Goal: Complete application form: Complete application form

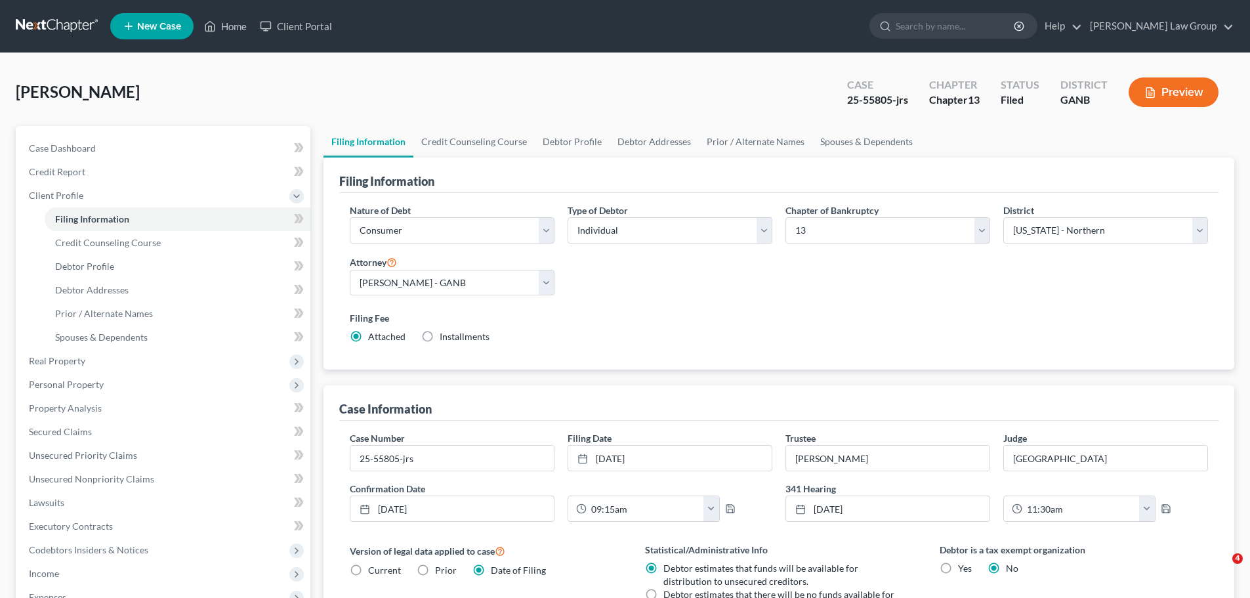
select select "1"
select select "0"
select select "3"
select select "19"
select select "0"
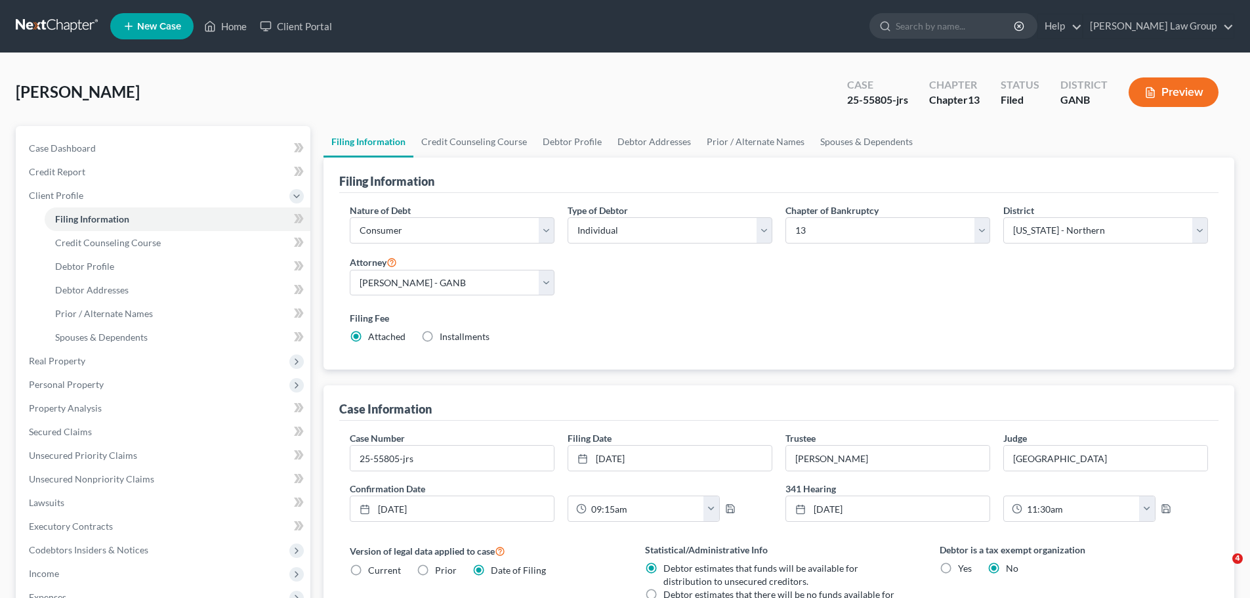
select select "10"
click at [155, 22] on span "New Case" at bounding box center [159, 27] width 44 height 10
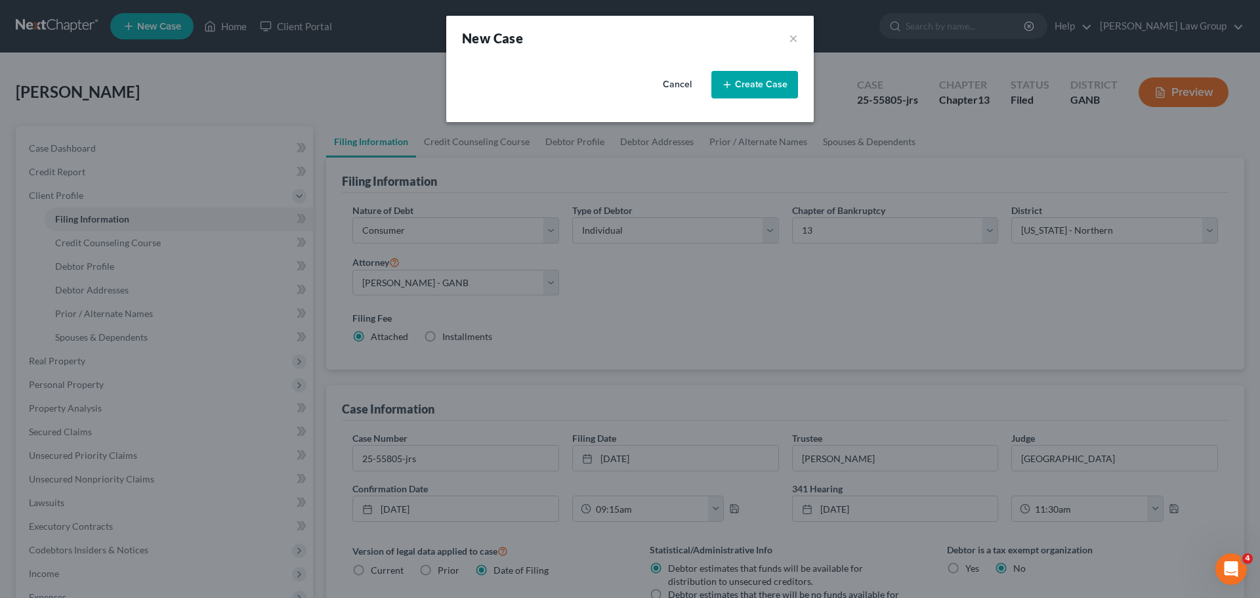
select select "19"
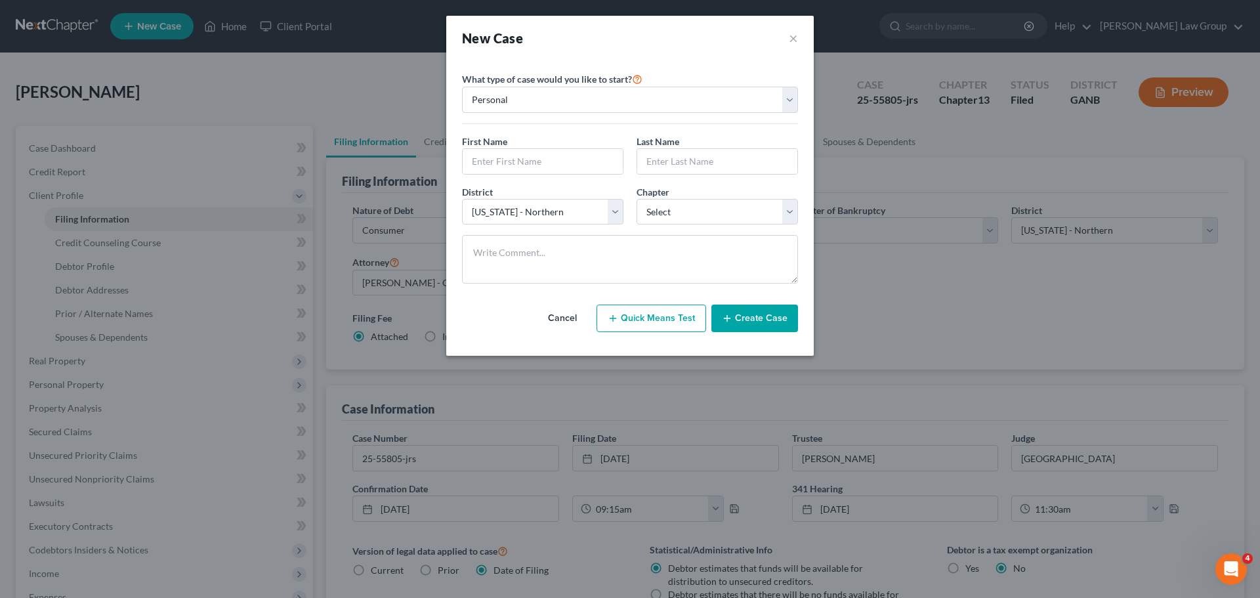
click at [653, 314] on button "Quick Means Test" at bounding box center [651, 318] width 110 height 28
select select "10"
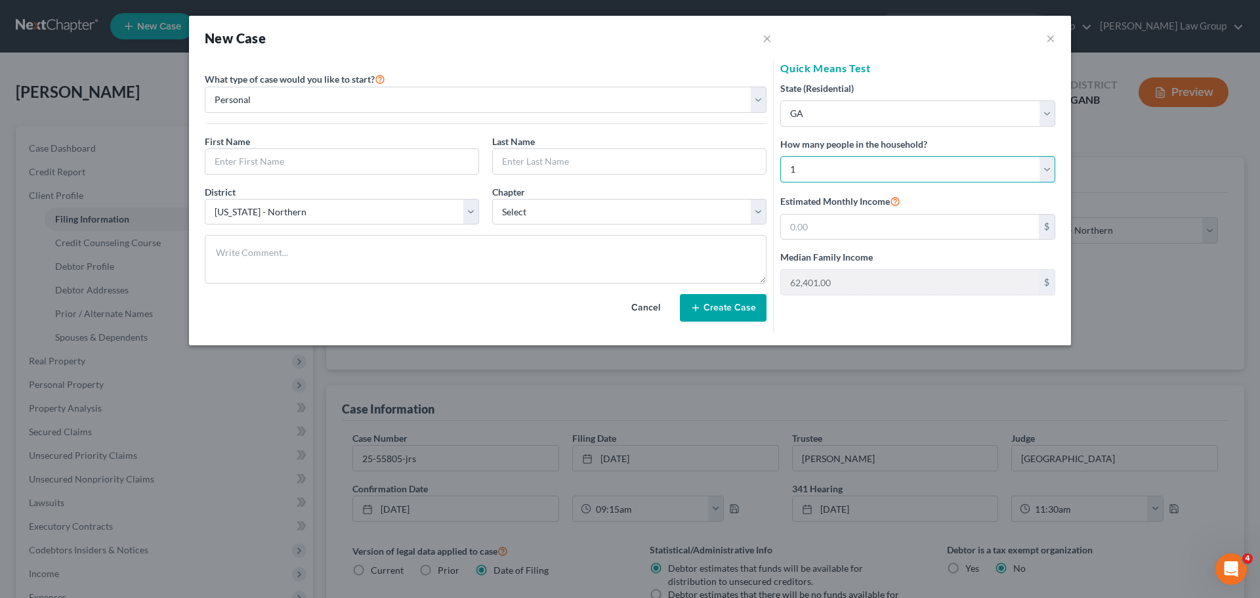
drag, startPoint x: 855, startPoint y: 167, endPoint x: 848, endPoint y: 174, distance: 9.3
click at [855, 167] on select "Select 1 2 3 4 5 6 7 8 9 10 11 12 13 14 15 16 17 18 19 20" at bounding box center [917, 169] width 275 height 26
select select "1"
click at [780, 156] on select "Select 1 2 3 4 5 6 7 8 9 10 11 12 13 14 15 16 17 18 19 20" at bounding box center [917, 169] width 275 height 26
type input "81,309.00"
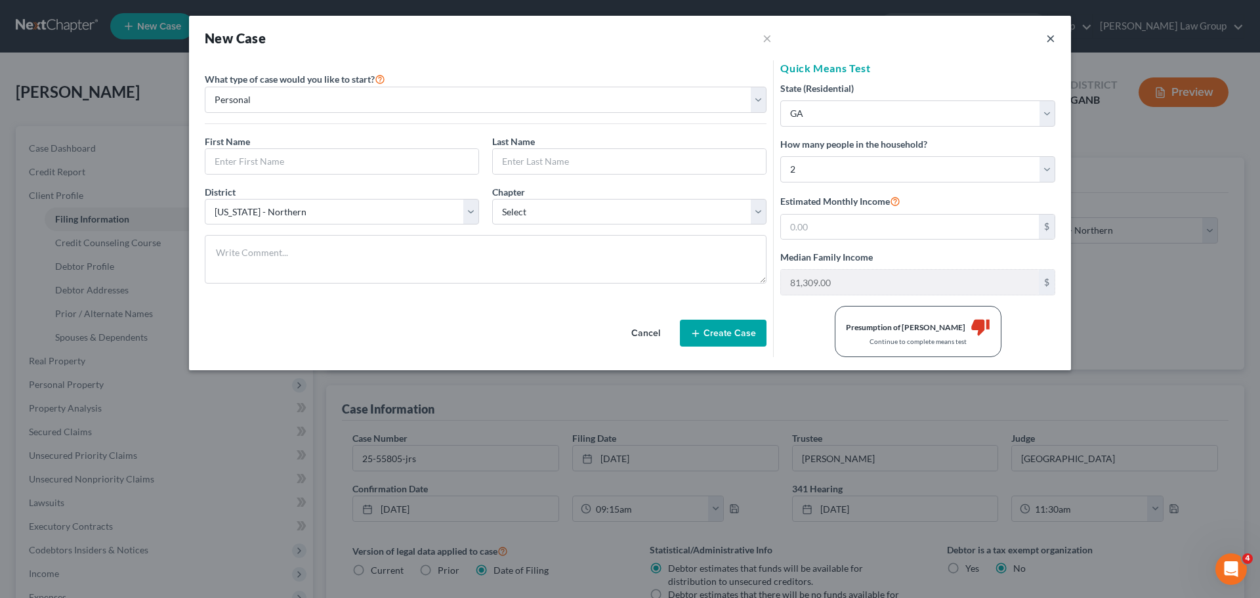
click at [1046, 39] on button "×" at bounding box center [1050, 38] width 9 height 16
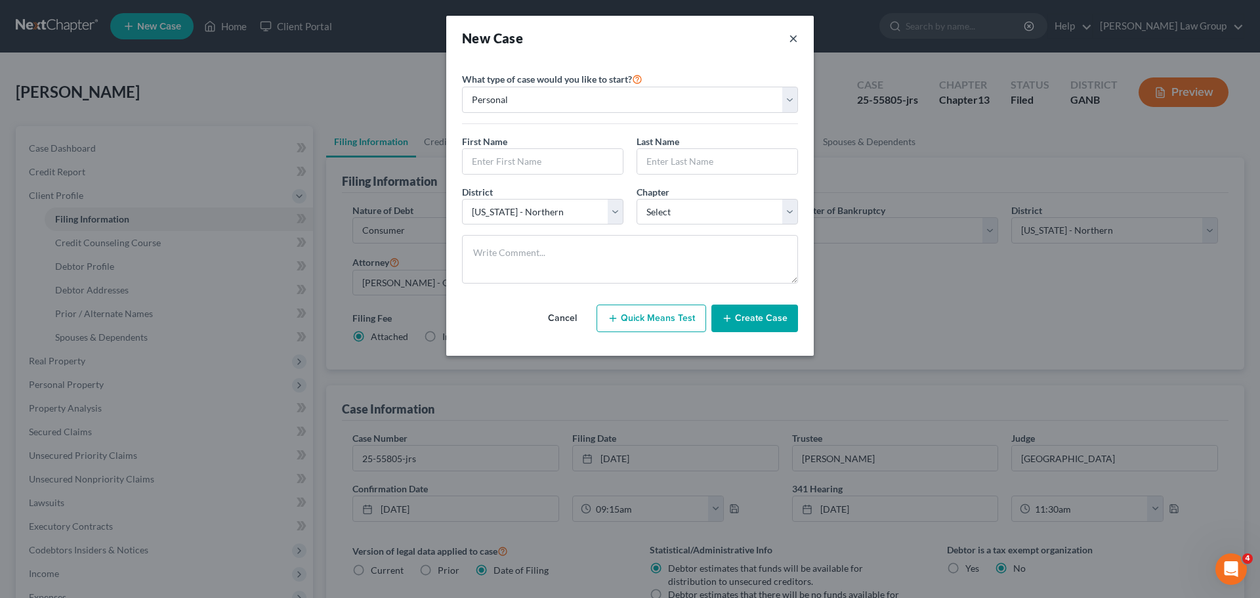
click at [793, 37] on button "×" at bounding box center [793, 38] width 9 height 18
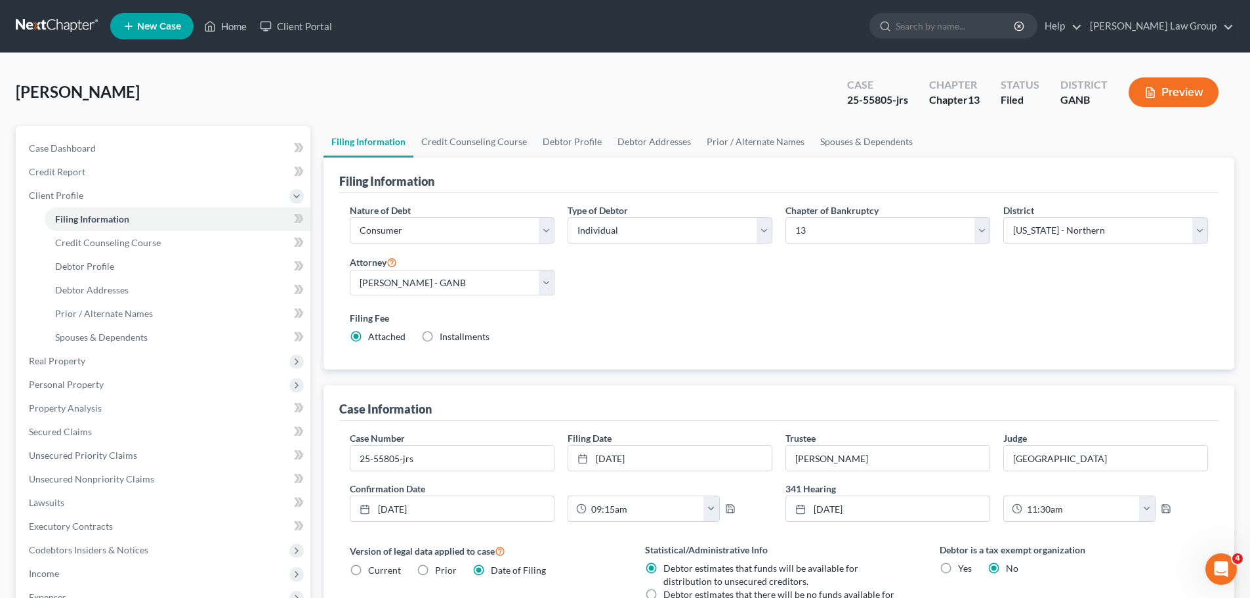
click at [131, 24] on icon at bounding box center [129, 26] width 12 height 16
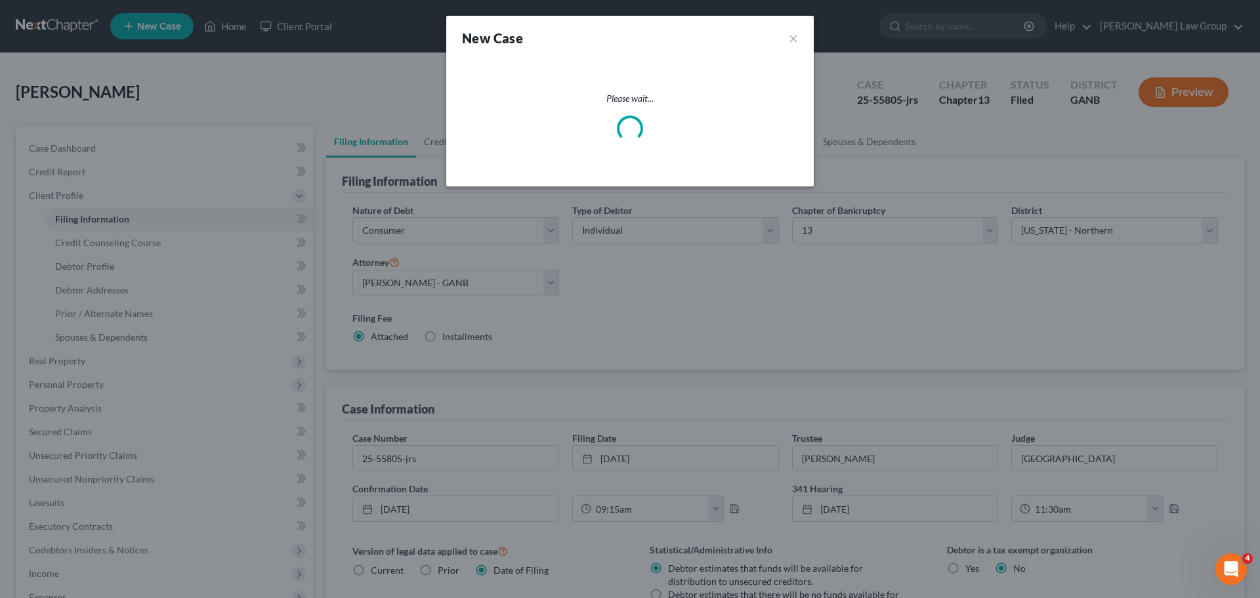
select select "19"
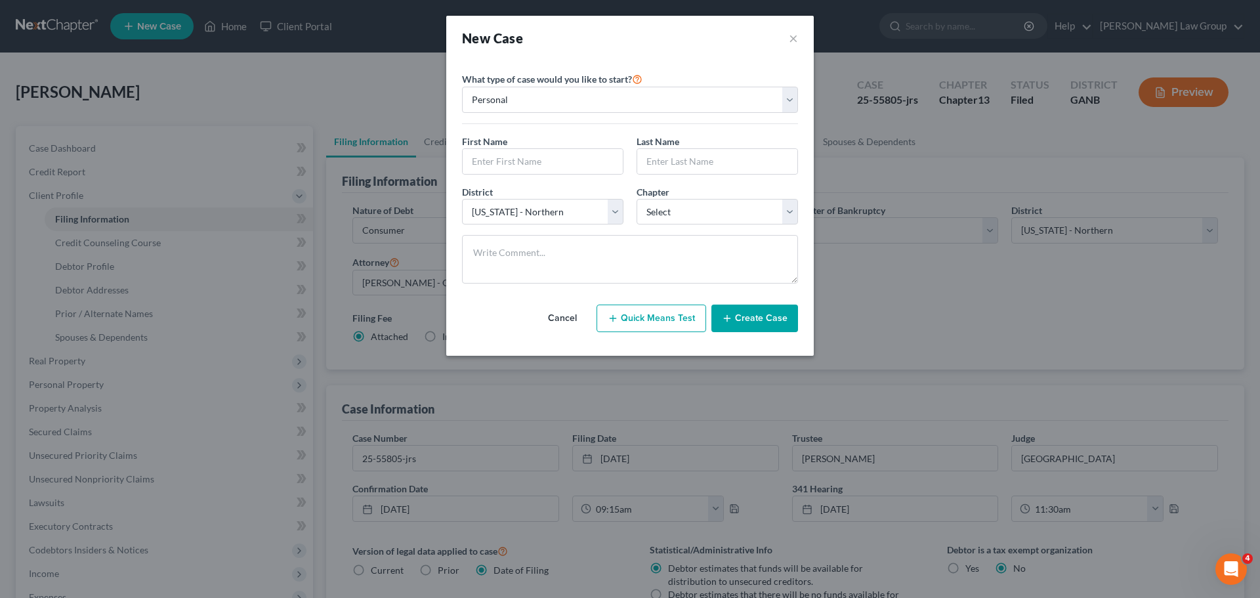
click at [640, 327] on button "Quick Means Test" at bounding box center [651, 318] width 110 height 28
select select "10"
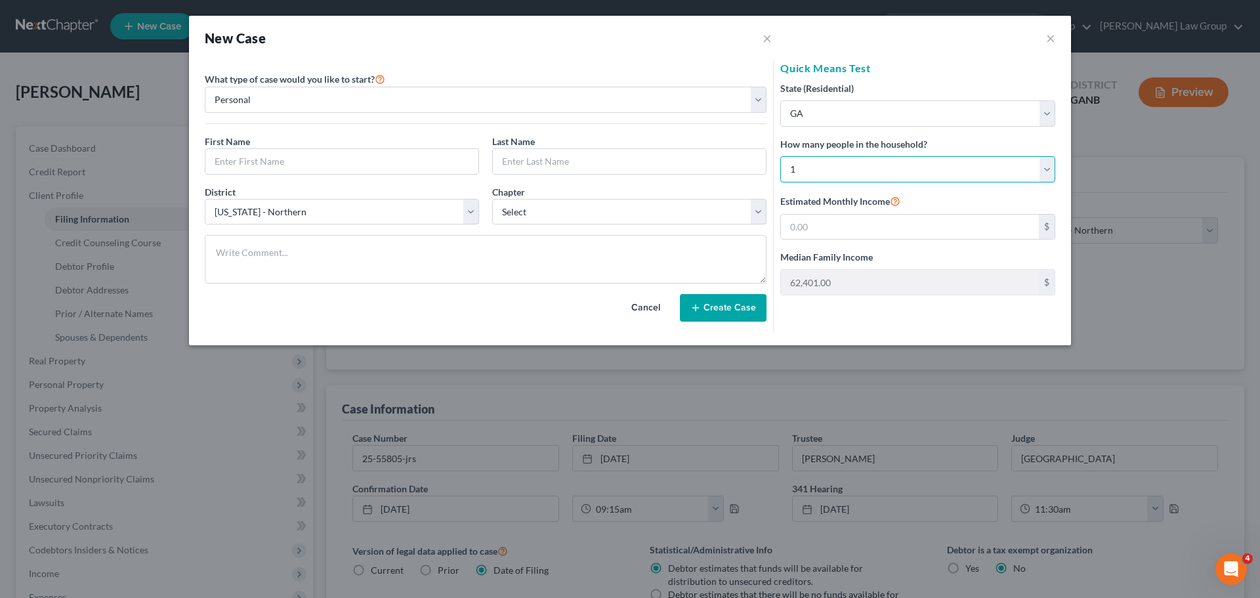
click at [817, 157] on select "Select 1 2 3 4 5 6 7 8 9 10 11 12 13 14 15 16 17 18 19 20" at bounding box center [917, 169] width 275 height 26
click at [831, 163] on select "Select 1 2 3 4 5 6 7 8 9 10 11 12 13 14 15 16 17 18 19 20" at bounding box center [917, 169] width 275 height 26
click at [819, 174] on select "Select 1 2 3 4 5 6 7 8 9 10 11 12 13 14 15 16 17 18 19 20" at bounding box center [917, 169] width 275 height 26
select select "1"
click at [780, 156] on select "Select 1 2 3 4 5 6 7 8 9 10 11 12 13 14 15 16 17 18 19 20" at bounding box center [917, 169] width 275 height 26
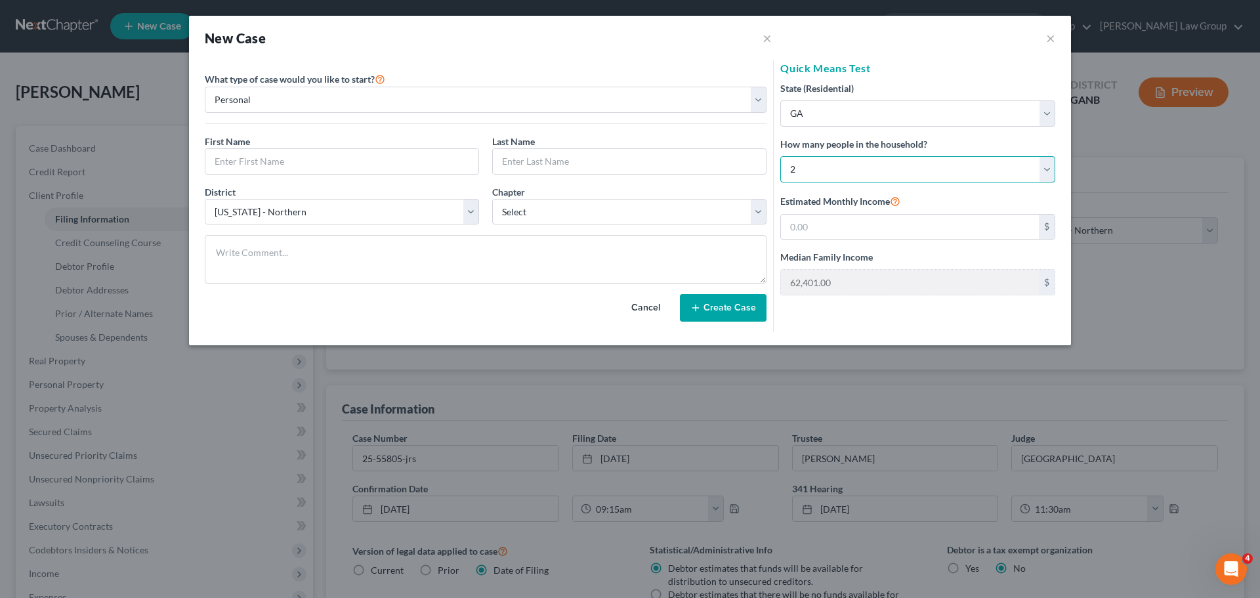
type input "81,309.00"
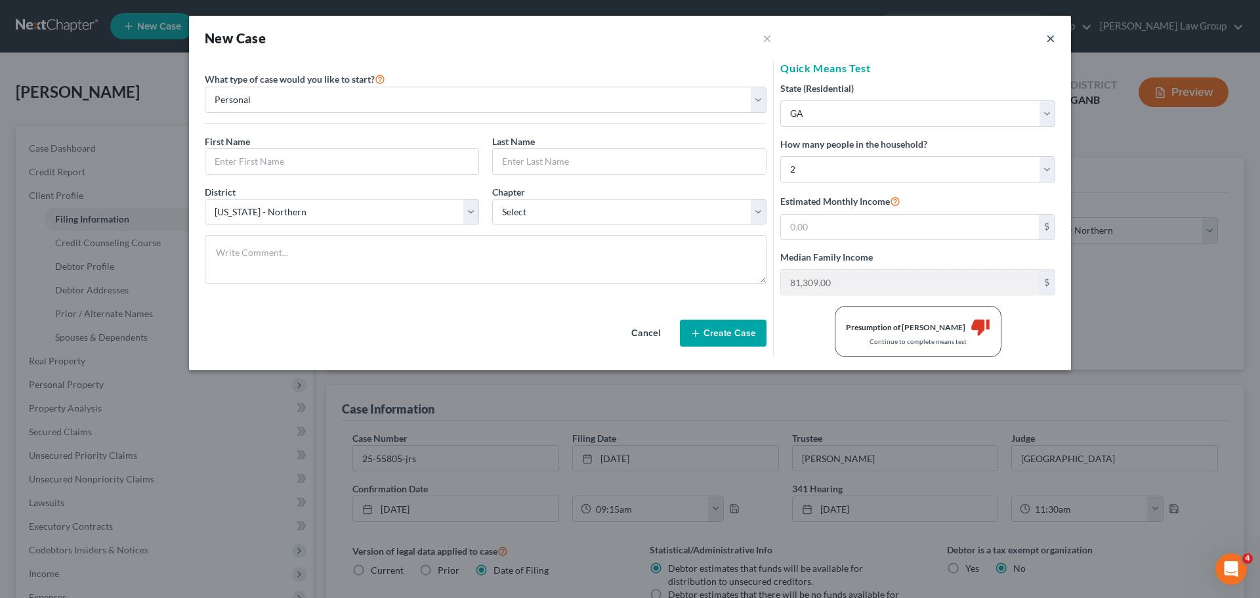
click at [1046, 37] on button "×" at bounding box center [1050, 38] width 9 height 16
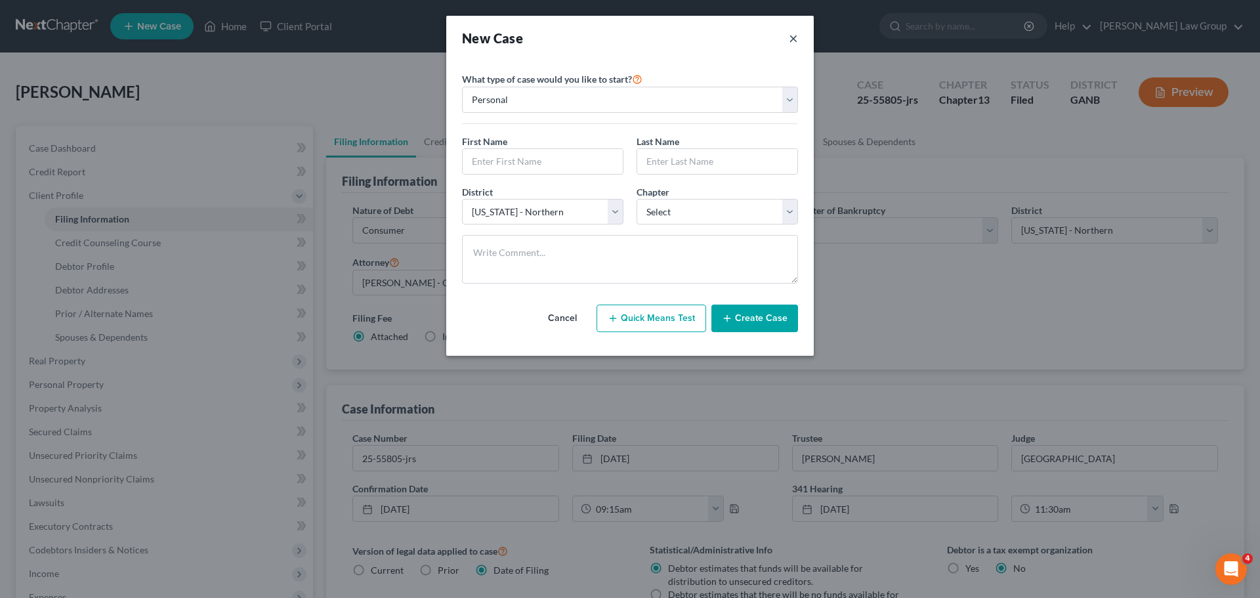
click at [789, 38] on button "×" at bounding box center [793, 38] width 9 height 18
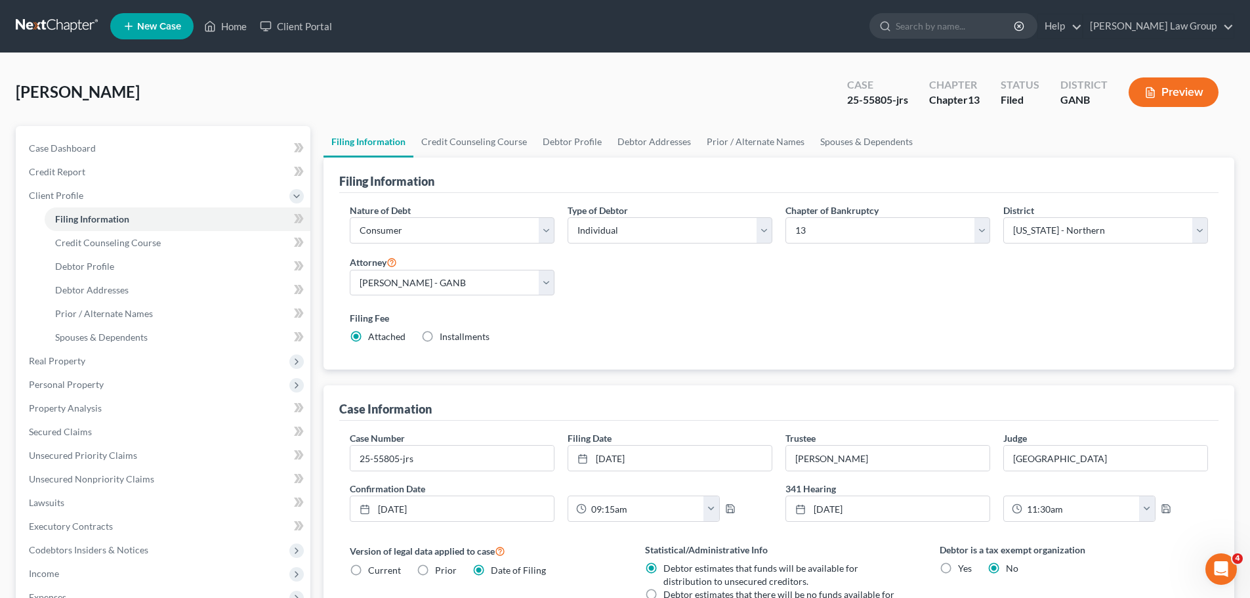
click at [127, 20] on icon at bounding box center [129, 26] width 12 height 16
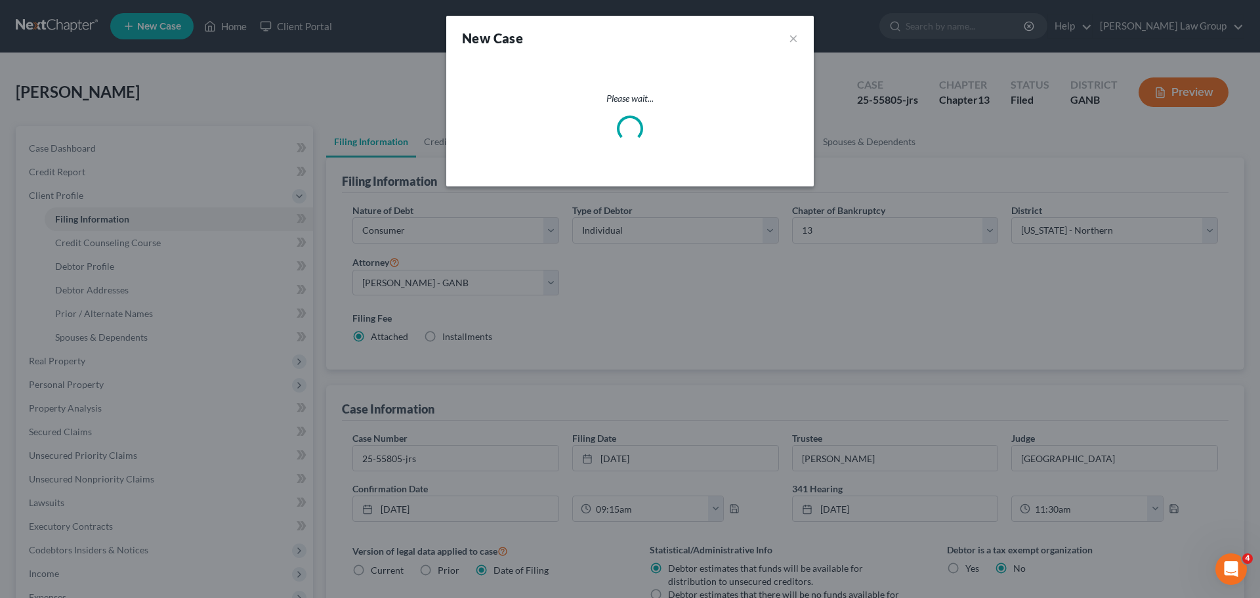
select select "19"
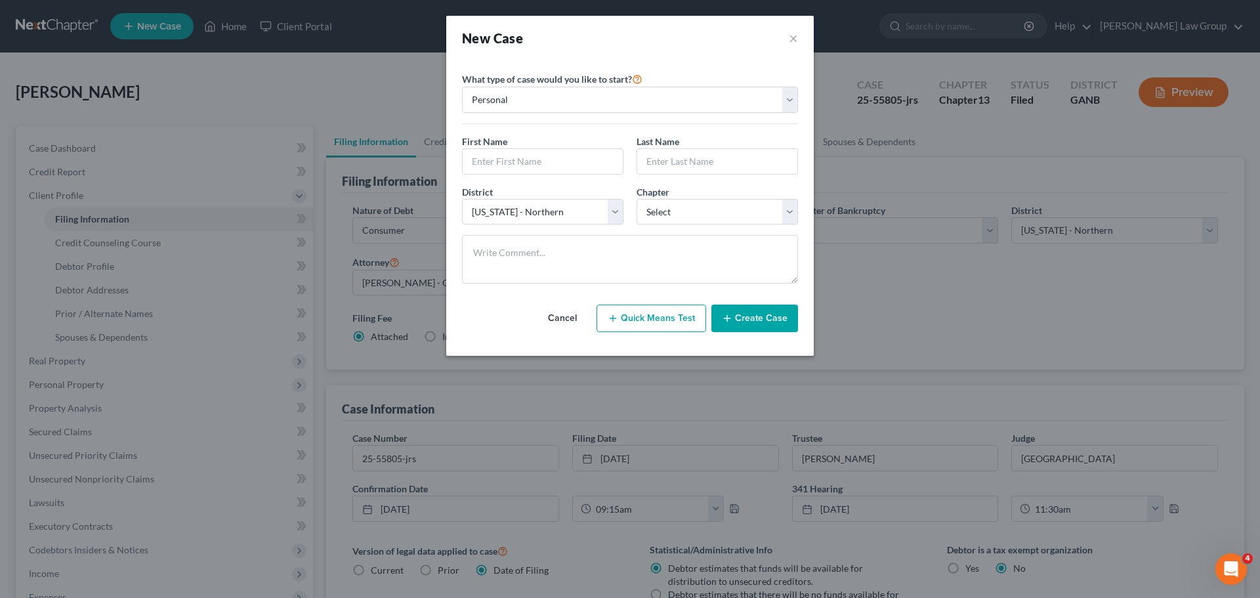
click at [650, 321] on button "Quick Means Test" at bounding box center [651, 318] width 110 height 28
select select "10"
select select "0"
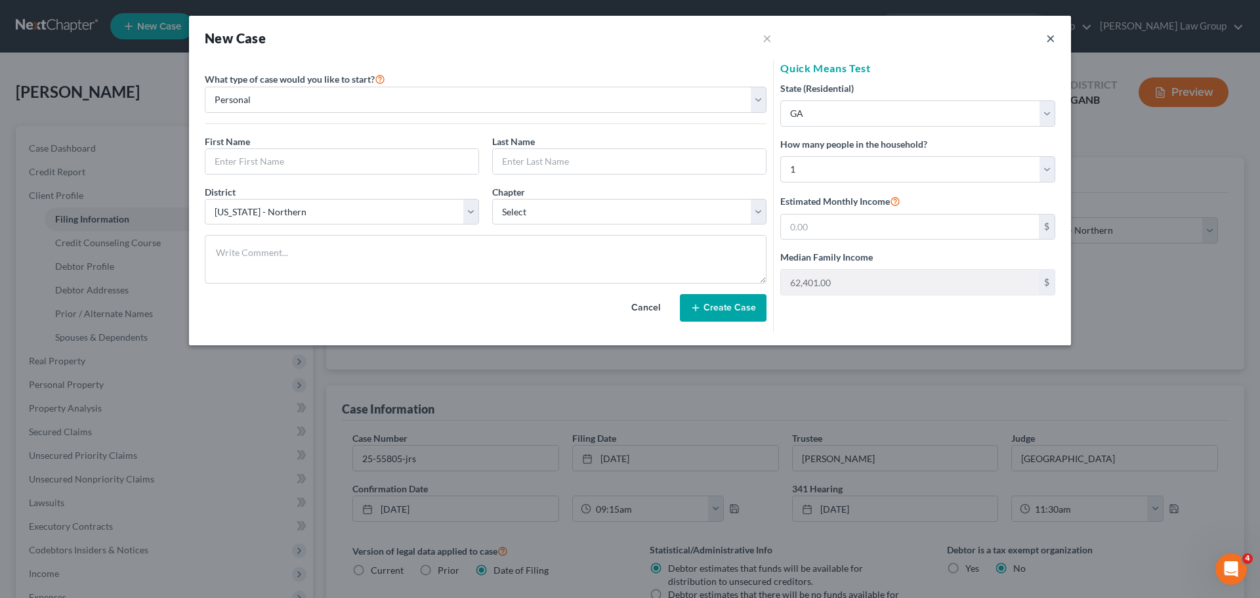
drag, startPoint x: 1052, startPoint y: 37, endPoint x: 1150, endPoint y: 78, distance: 106.1
click at [1052, 37] on button "×" at bounding box center [1050, 38] width 9 height 16
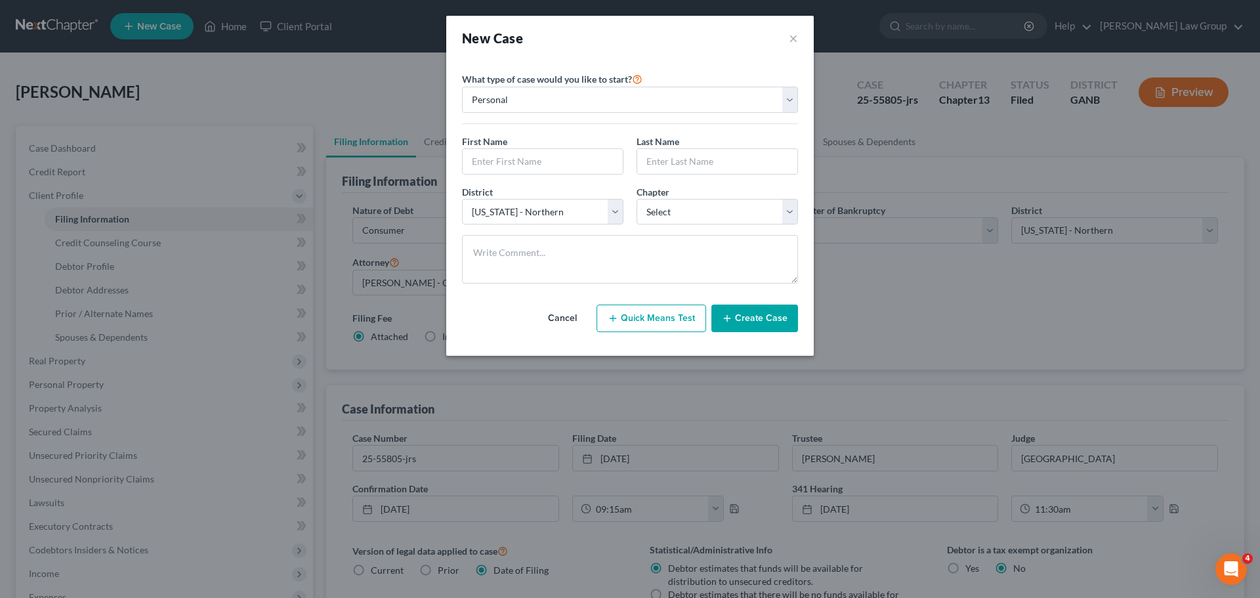
click at [786, 41] on div "New Case ×" at bounding box center [630, 38] width 336 height 18
click at [793, 40] on button "×" at bounding box center [793, 38] width 9 height 18
